Goal: Task Accomplishment & Management: Complete application form

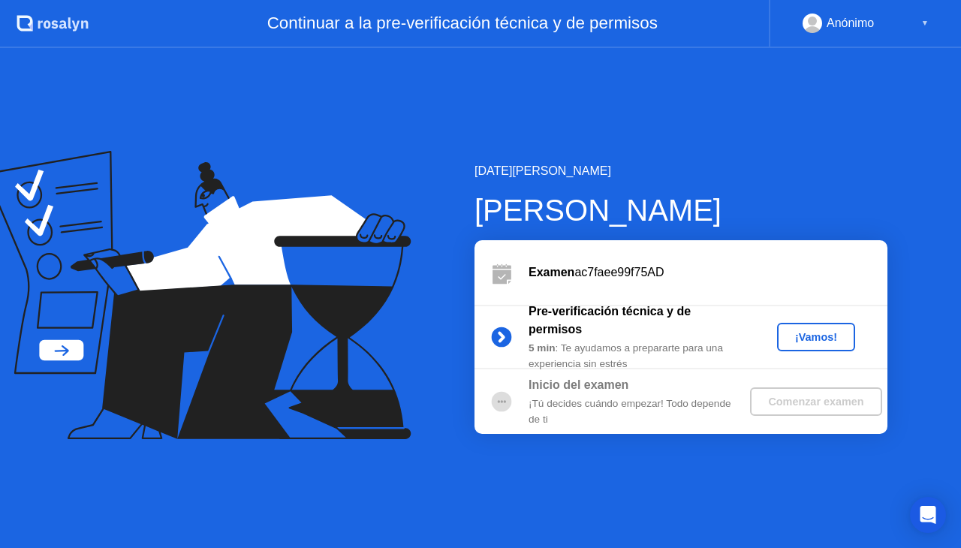
click at [807, 343] on div "¡Vamos!" at bounding box center [816, 337] width 66 height 12
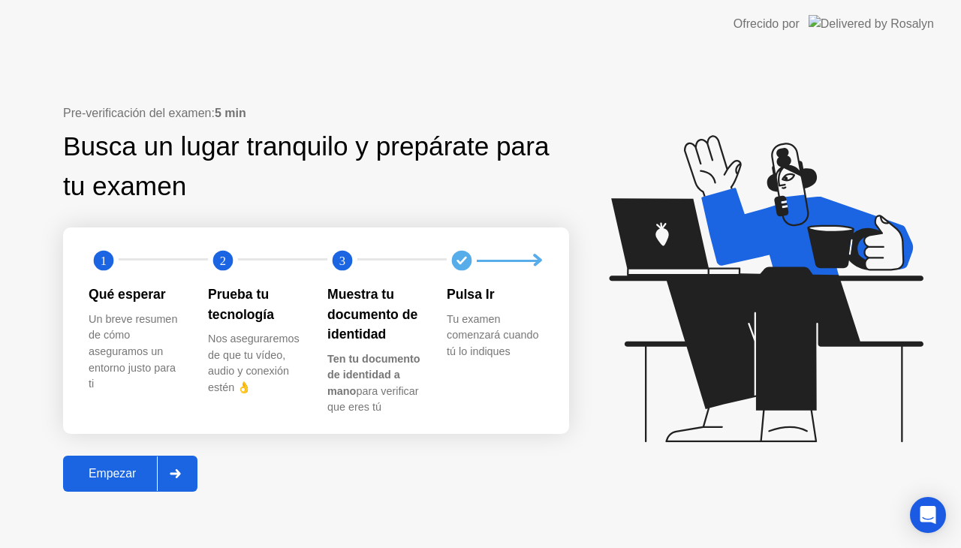
click at [113, 471] on div "Empezar" at bounding box center [112, 474] width 89 height 14
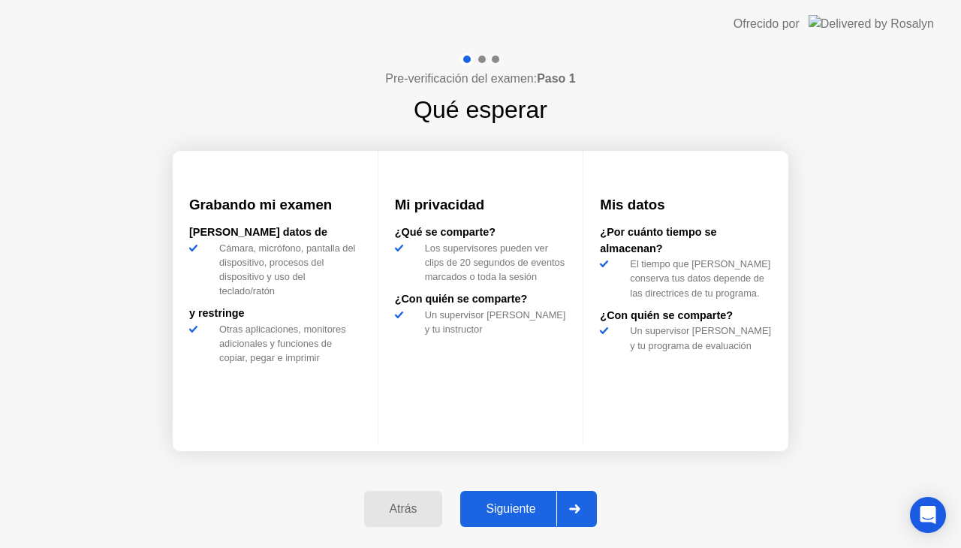
click at [523, 502] on div "Siguiente" at bounding box center [511, 509] width 92 height 14
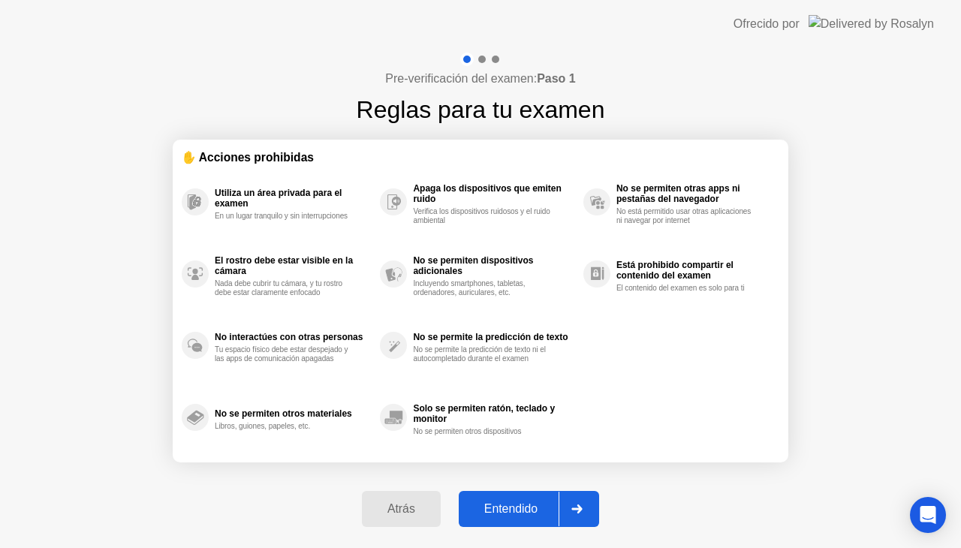
click at [523, 502] on div "Entendido" at bounding box center [510, 509] width 95 height 14
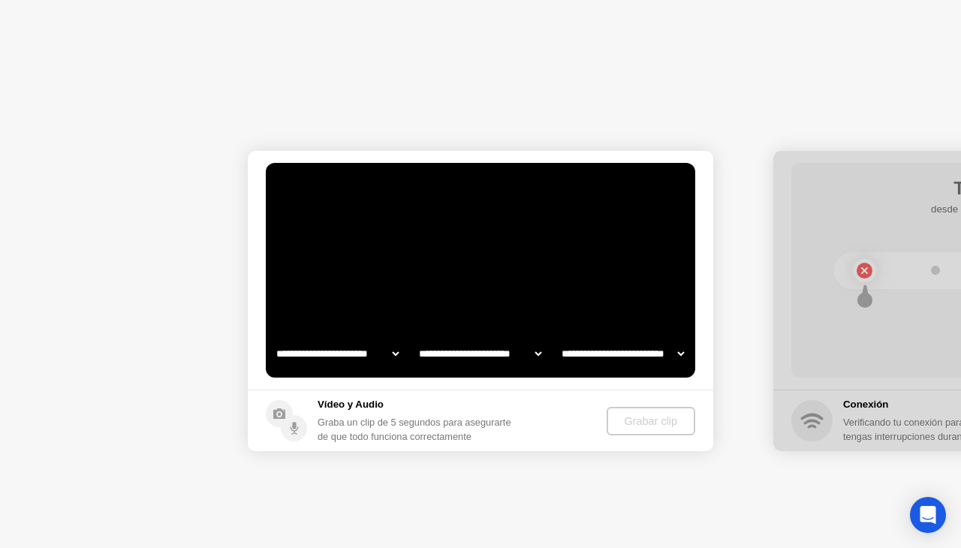
select select "**********"
select select "*******"
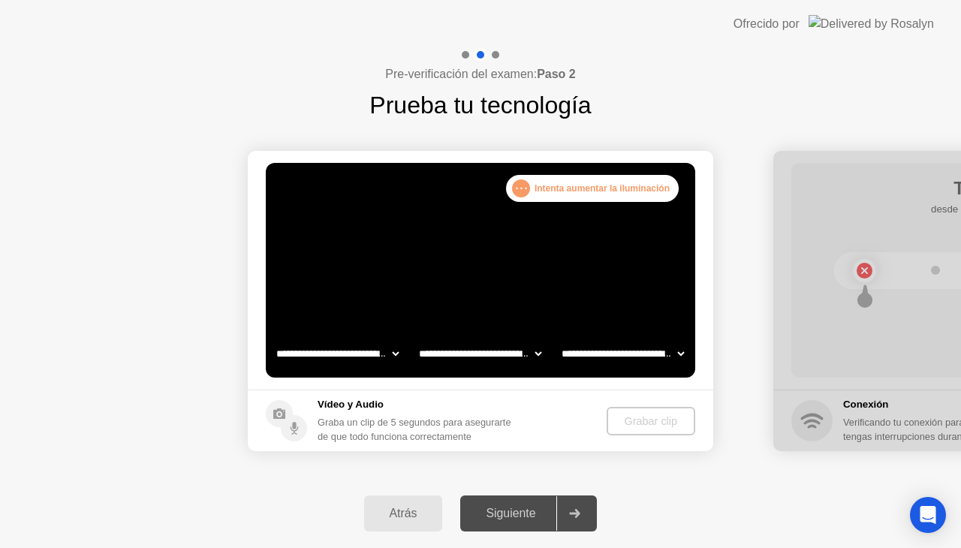
click at [376, 354] on select "**********" at bounding box center [337, 354] width 128 height 30
select select "**********"
click at [273, 339] on select "**********" at bounding box center [337, 354] width 128 height 30
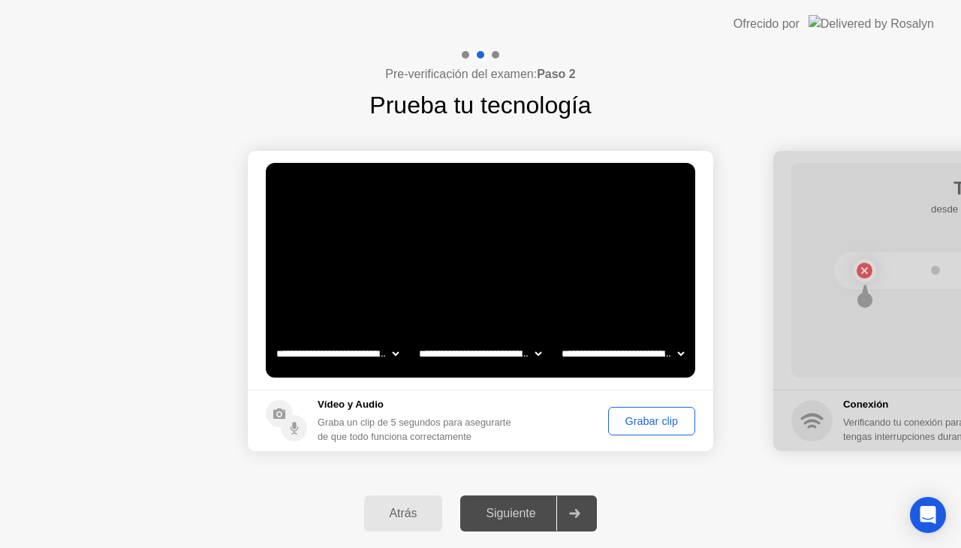
click at [631, 425] on div "Grabar clip" at bounding box center [652, 421] width 77 height 12
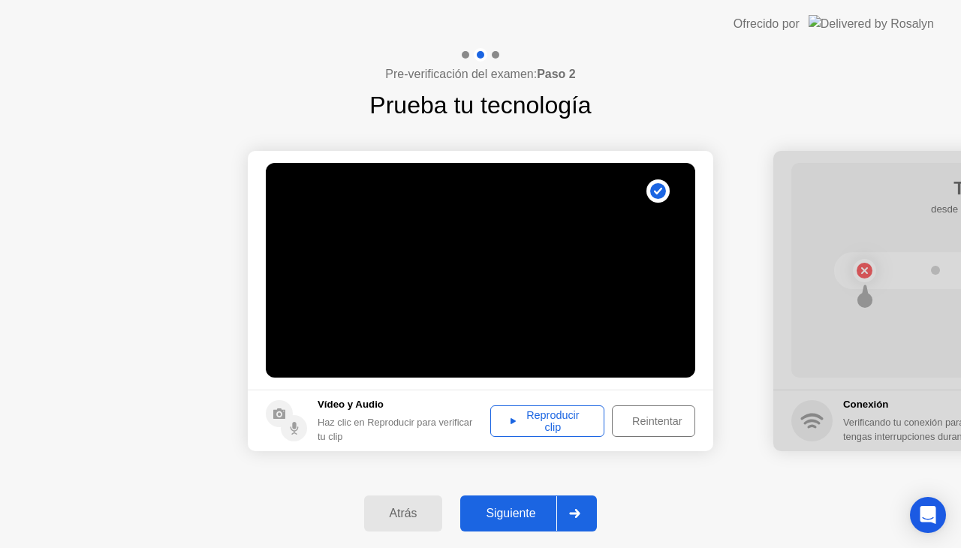
click at [588, 515] on div at bounding box center [575, 513] width 36 height 35
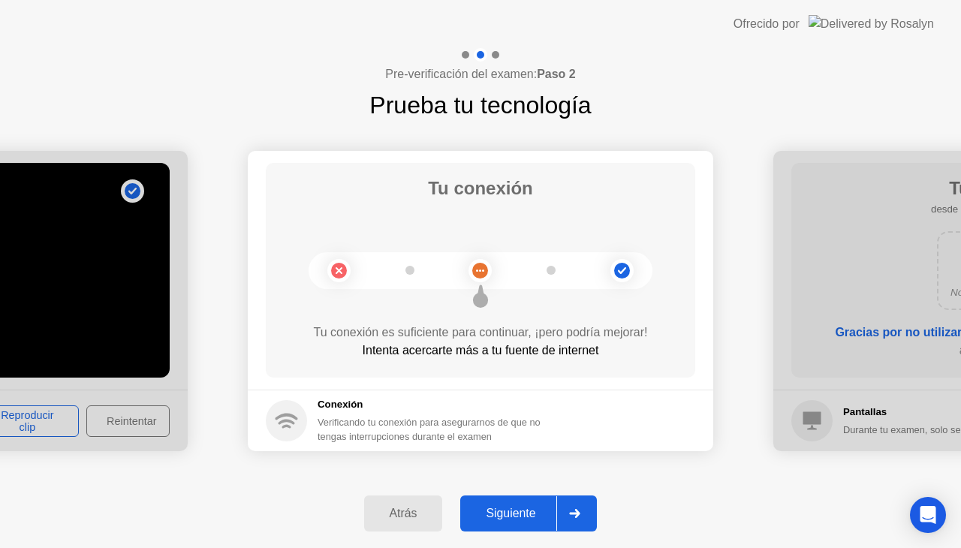
click at [583, 508] on div at bounding box center [575, 513] width 36 height 35
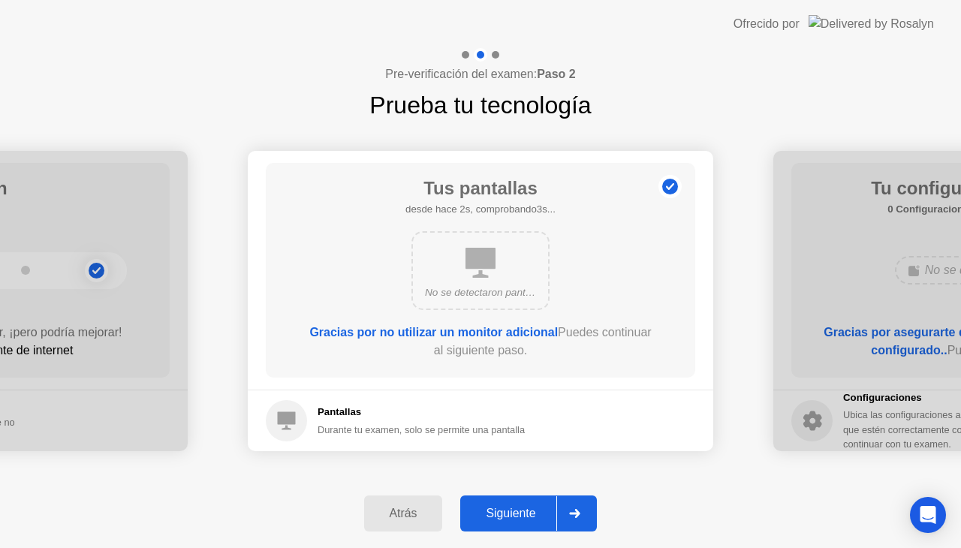
click at [583, 508] on div at bounding box center [575, 513] width 36 height 35
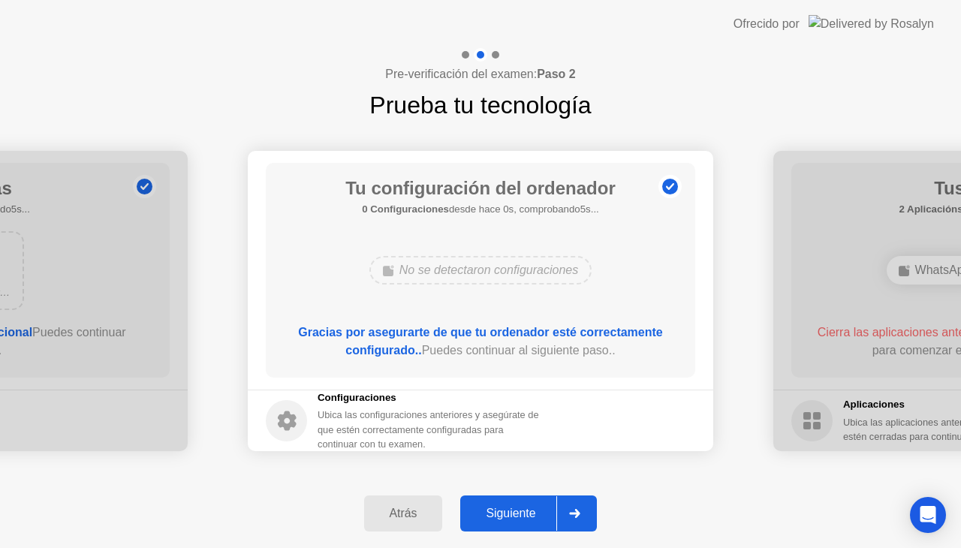
click at [583, 508] on div at bounding box center [575, 513] width 36 height 35
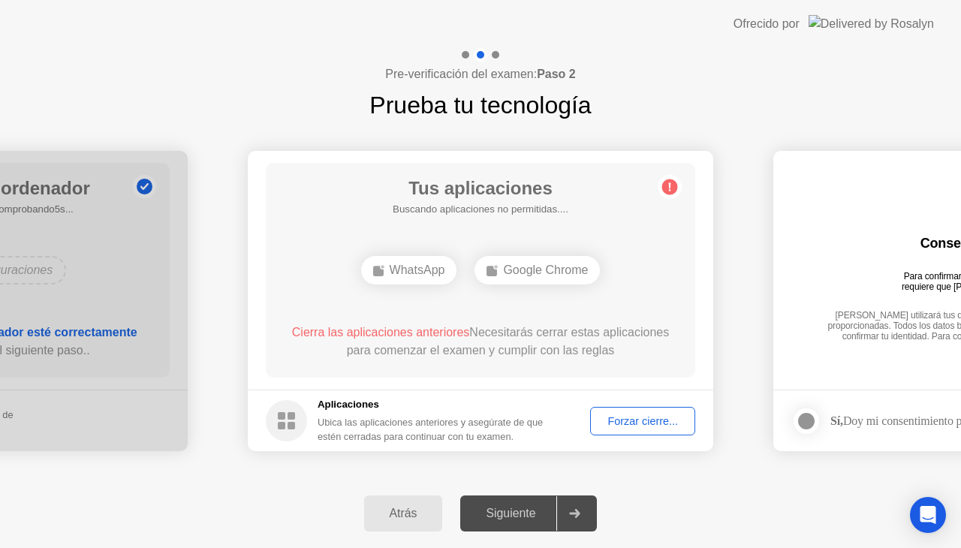
click at [674, 417] on div "Forzar cierre..." at bounding box center [643, 421] width 95 height 12
click at [616, 420] on div "Forzar cierre..." at bounding box center [643, 421] width 95 height 12
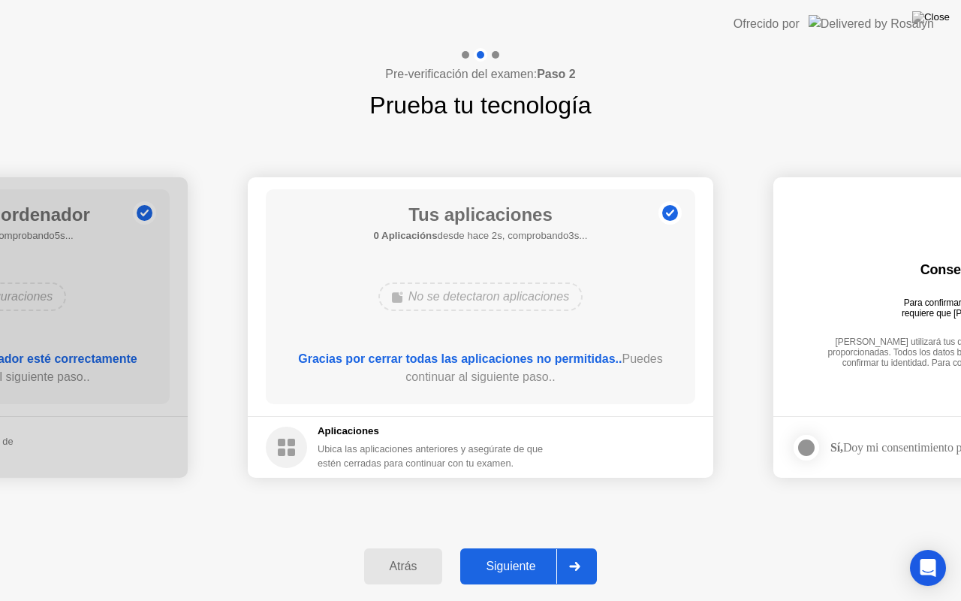
click at [563, 548] on div at bounding box center [575, 566] width 36 height 35
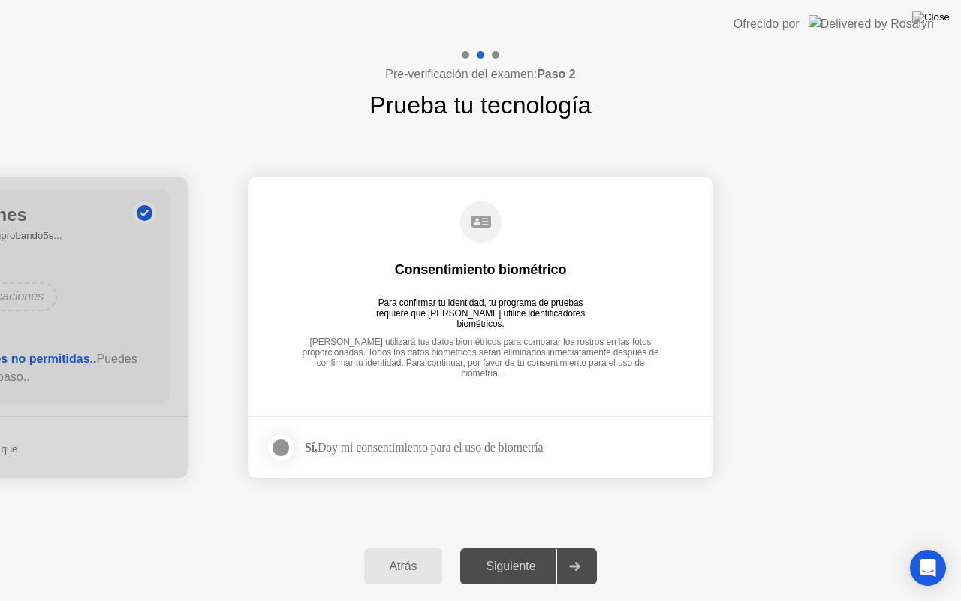
click at [282, 443] on div at bounding box center [281, 448] width 18 height 18
click at [580, 548] on icon at bounding box center [574, 566] width 11 height 9
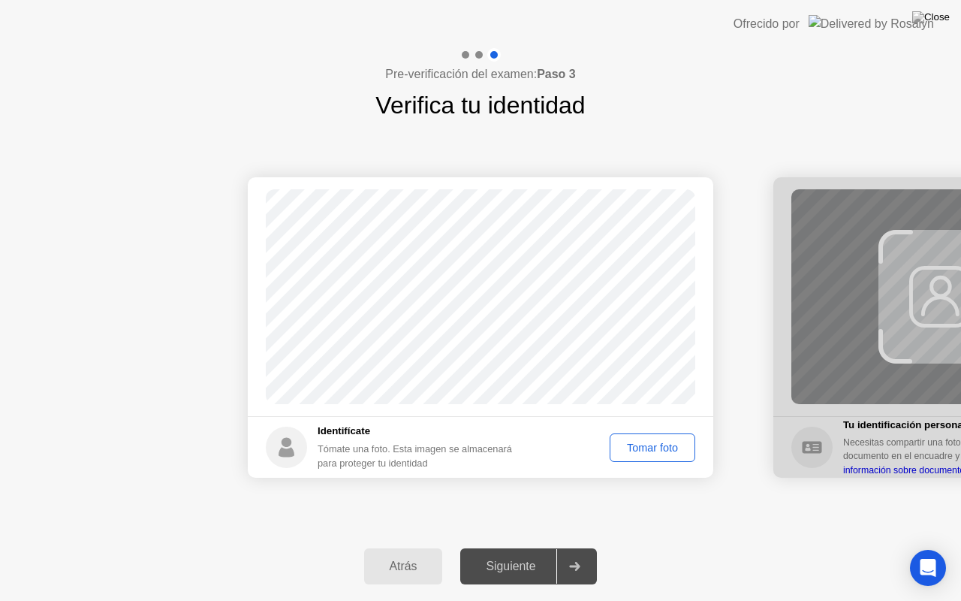
click at [639, 442] on div "Tomar foto" at bounding box center [652, 448] width 75 height 12
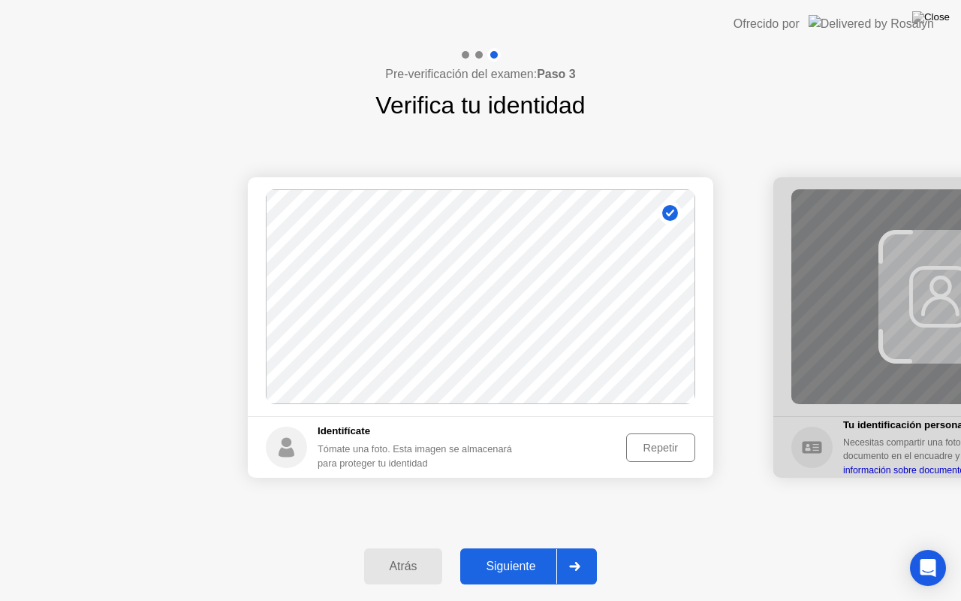
click at [580, 548] on icon at bounding box center [575, 566] width 11 height 9
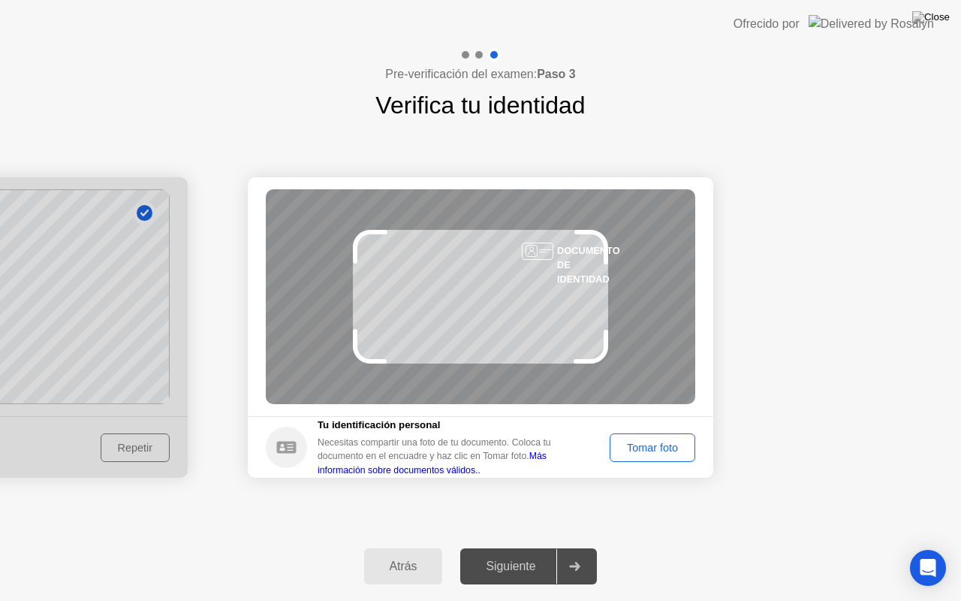
click at [673, 443] on div "Tomar foto" at bounding box center [652, 448] width 75 height 12
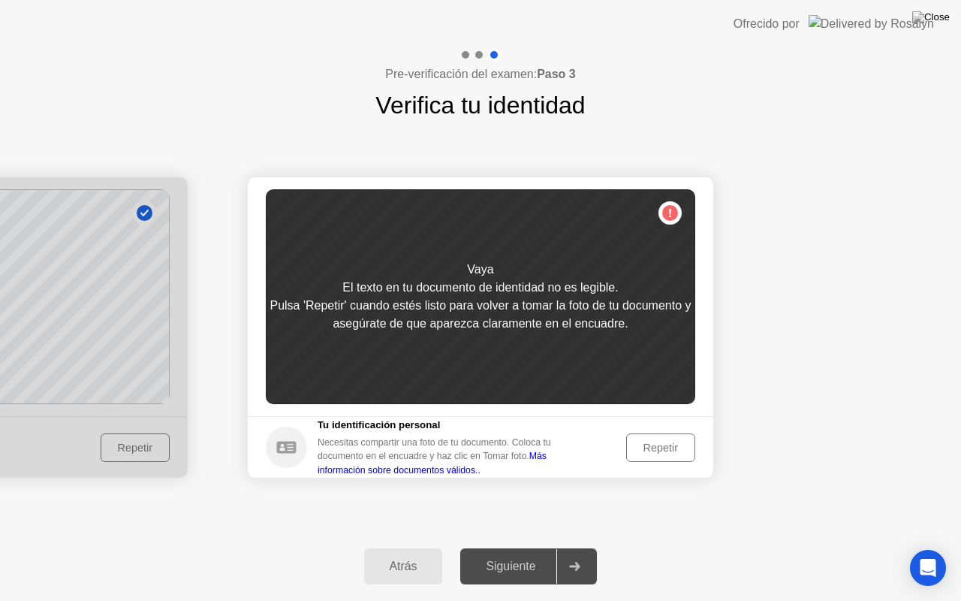
click at [668, 436] on button "Repetir" at bounding box center [660, 447] width 69 height 29
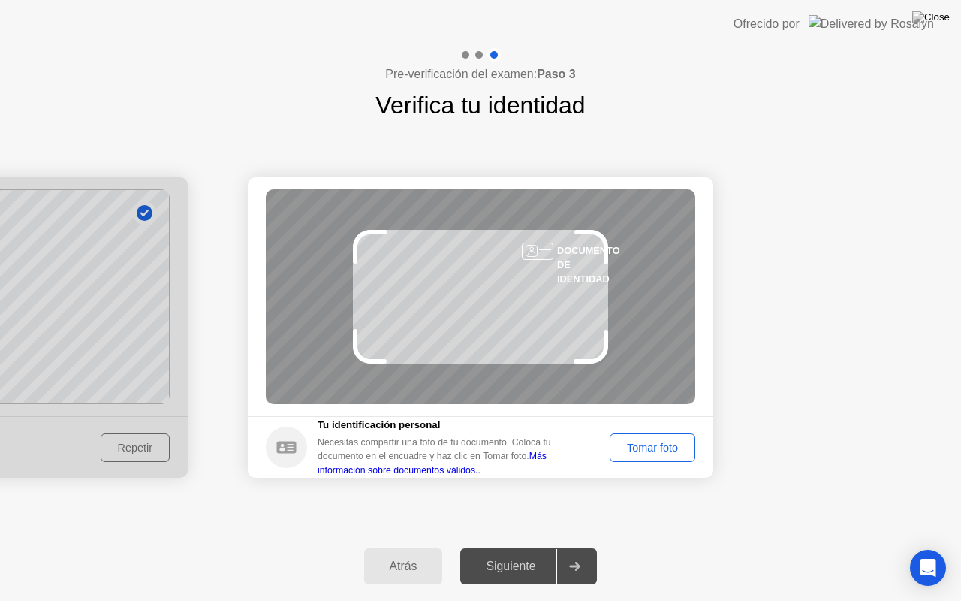
click at [653, 442] on div "Tomar foto" at bounding box center [652, 448] width 75 height 12
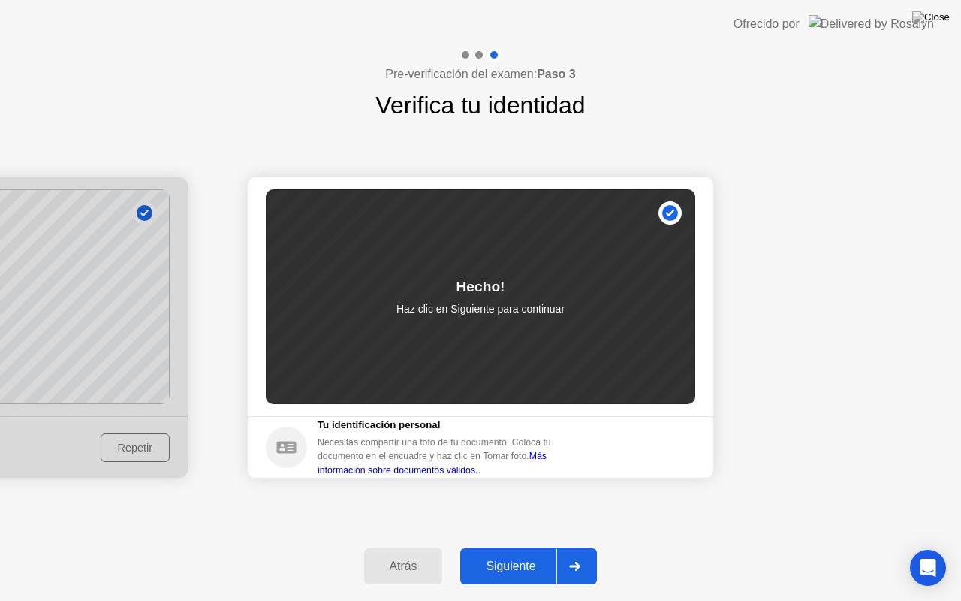
click at [587, 548] on div at bounding box center [575, 566] width 36 height 35
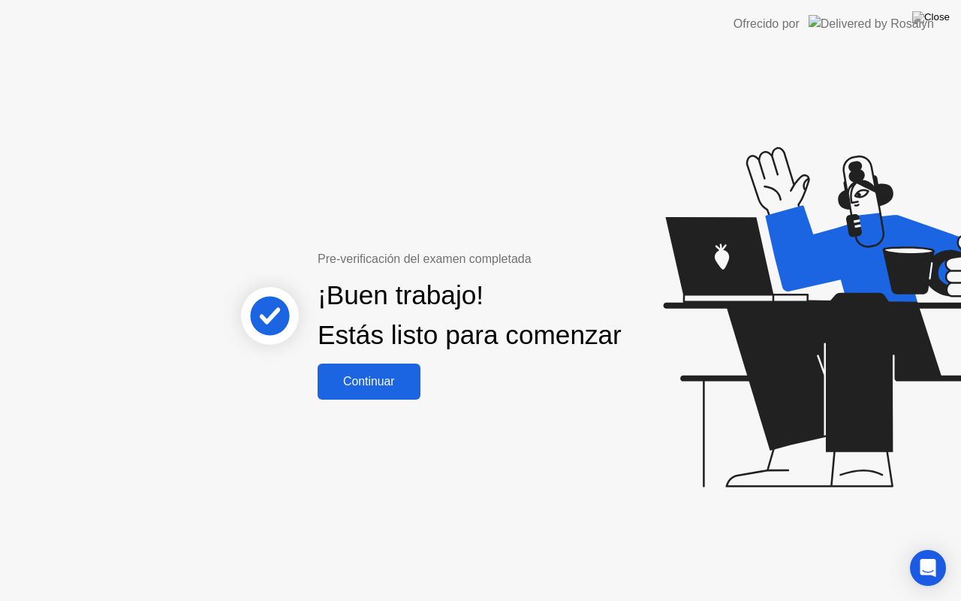
click at [382, 388] on div "Continuar" at bounding box center [369, 382] width 94 height 14
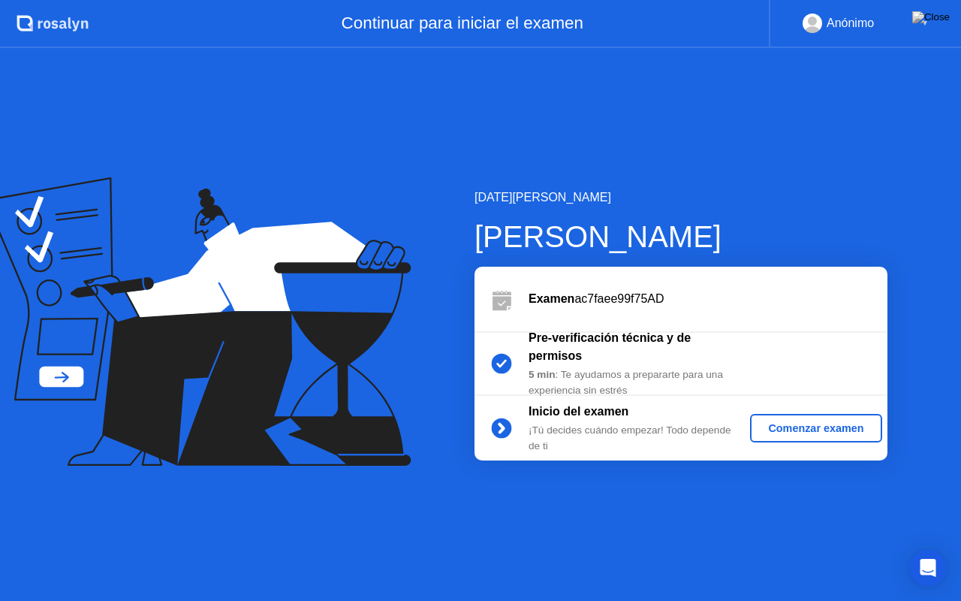
click at [794, 422] on div "Comenzar examen" at bounding box center [815, 428] width 119 height 12
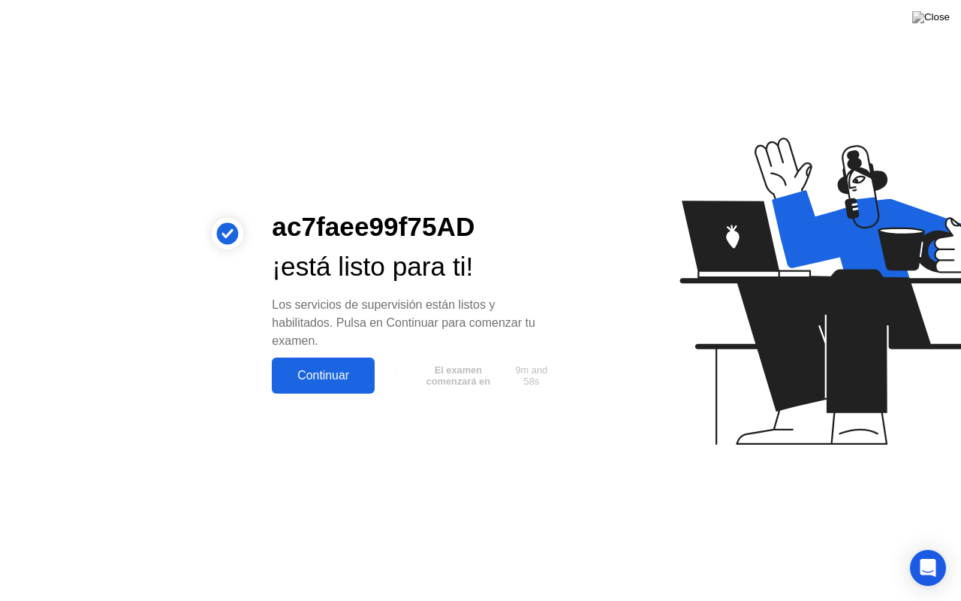
click at [312, 375] on div "Continuar" at bounding box center [323, 376] width 94 height 14
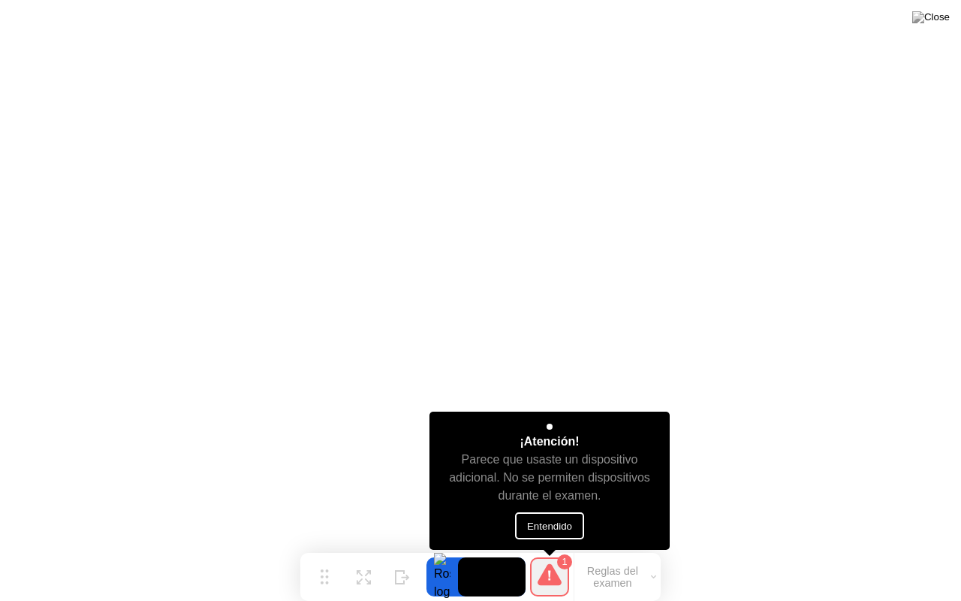
click at [565, 528] on button "Entendido" at bounding box center [549, 525] width 69 height 27
